Goal: Transaction & Acquisition: Purchase product/service

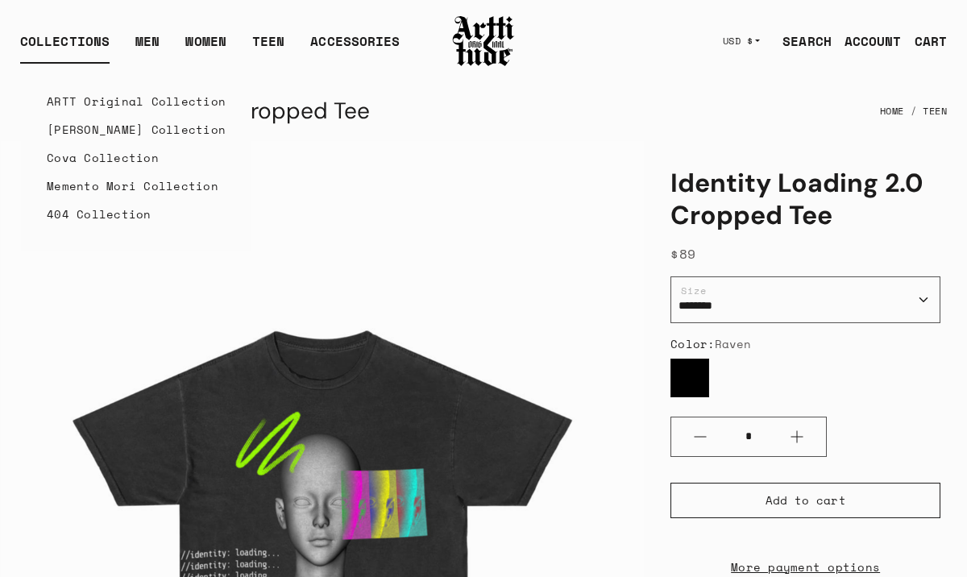
click at [70, 218] on link "404 Collection" at bounding box center [136, 214] width 179 height 28
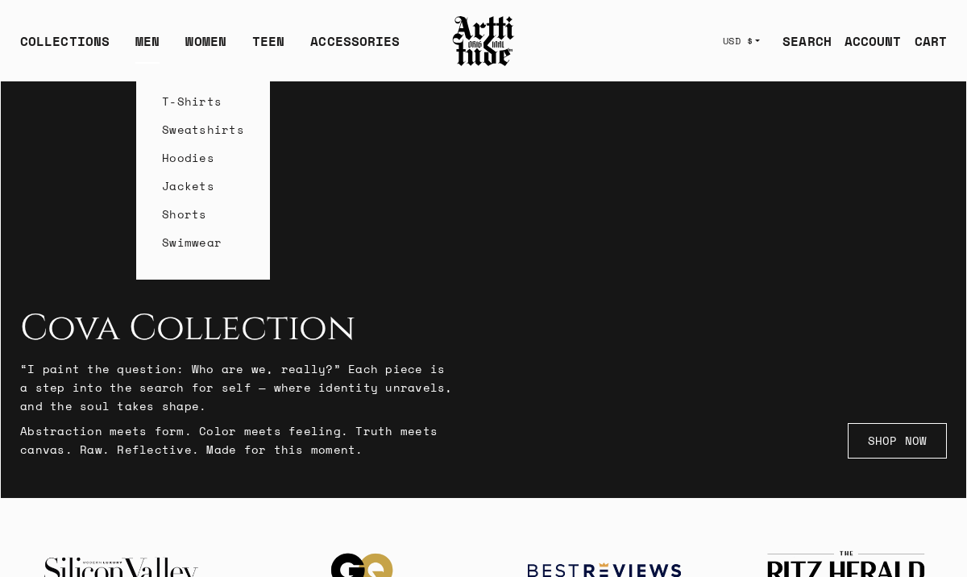
click at [178, 131] on link "Sweatshirts" at bounding box center [203, 129] width 82 height 28
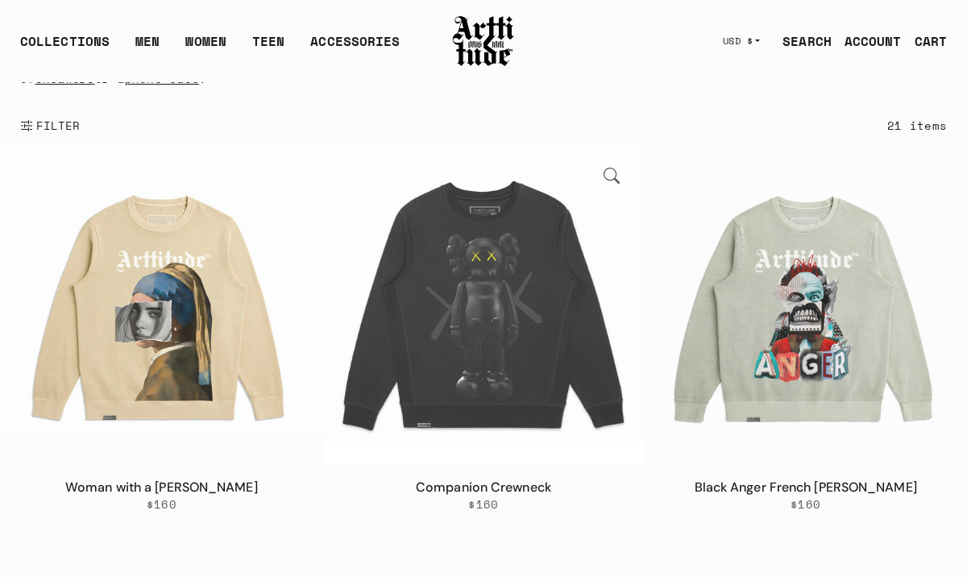
scroll to position [176, 0]
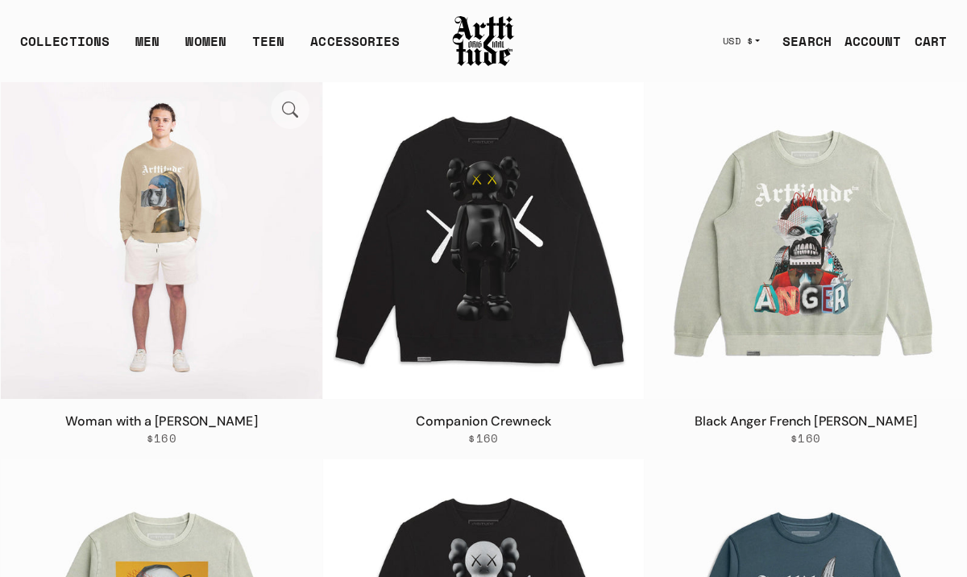
click at [198, 279] on img at bounding box center [162, 238] width 322 height 322
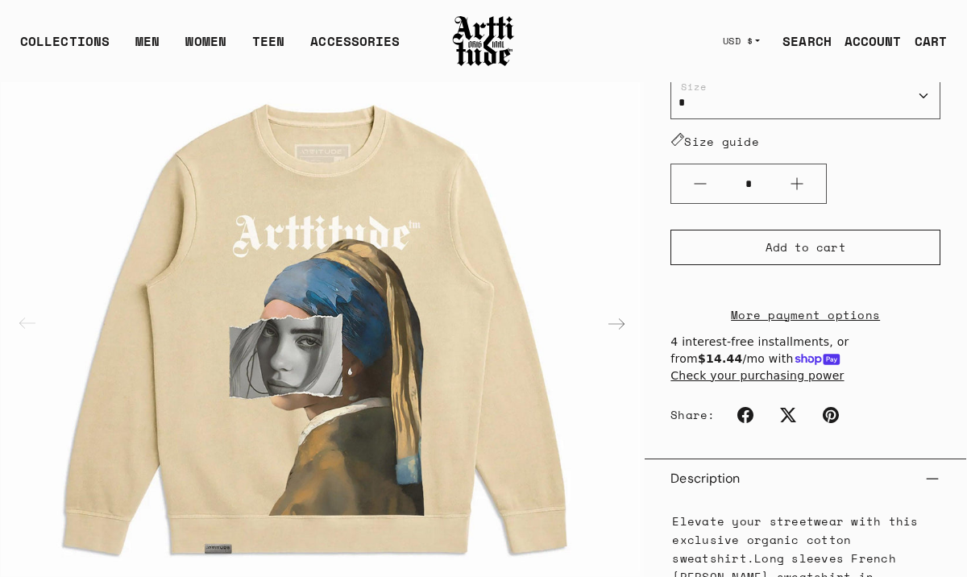
scroll to position [319, 0]
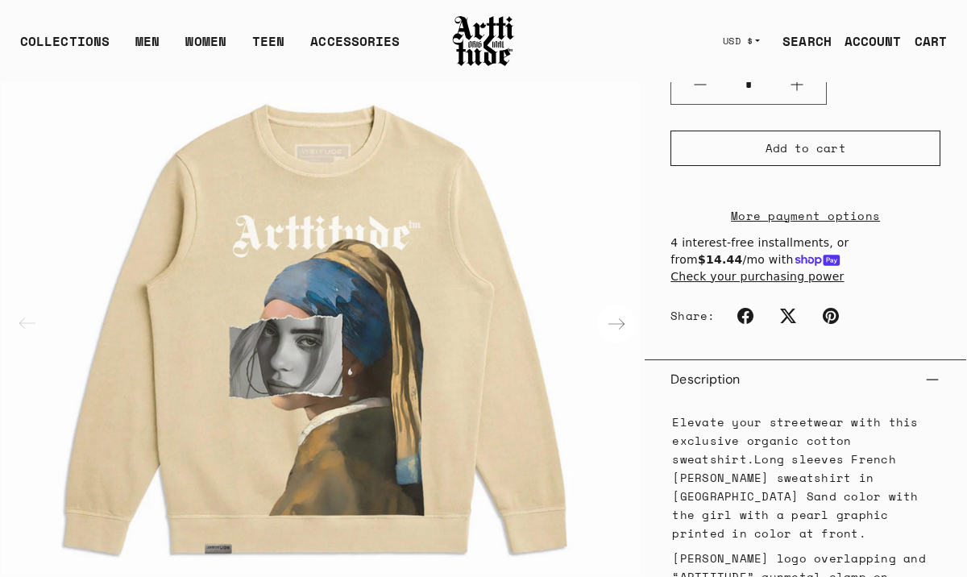
click at [616, 321] on div "Next slide" at bounding box center [616, 324] width 39 height 39
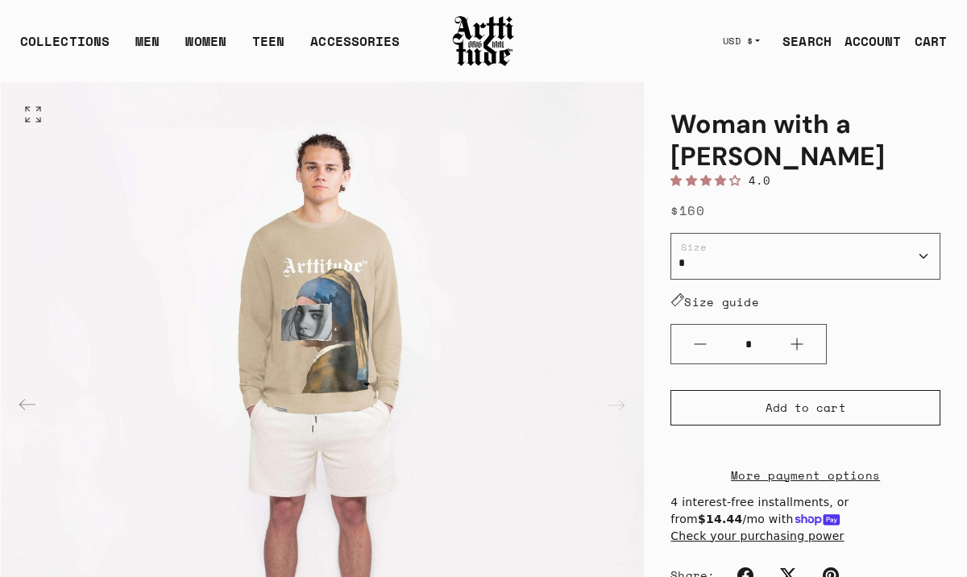
scroll to position [53, 0]
